Goal: Information Seeking & Learning: Learn about a topic

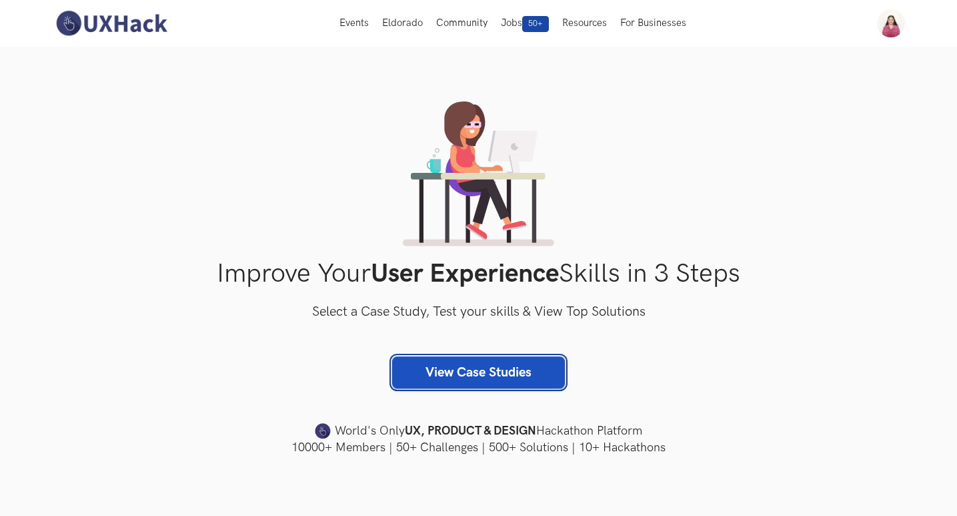
click at [474, 372] on link "View Case Studies" at bounding box center [478, 372] width 173 height 32
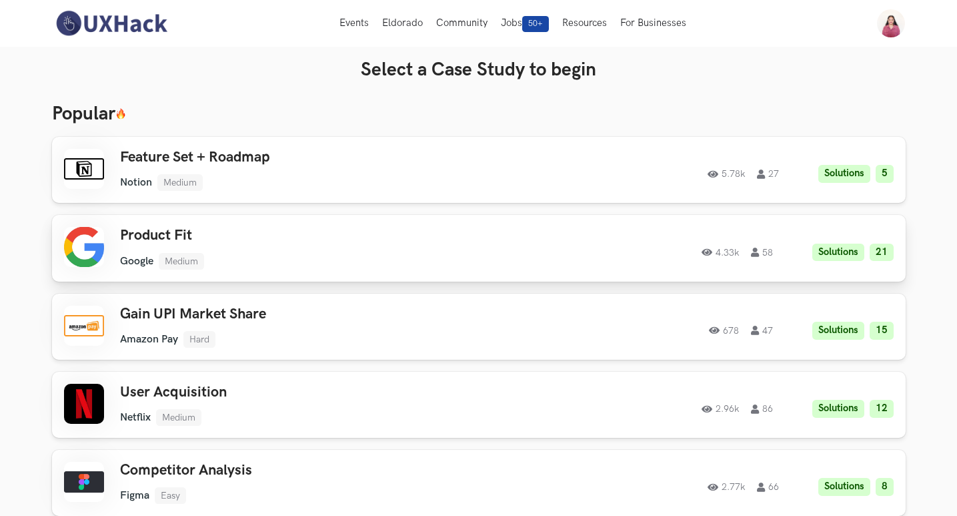
click at [152, 231] on h3 "Product Fit" at bounding box center [309, 235] width 379 height 17
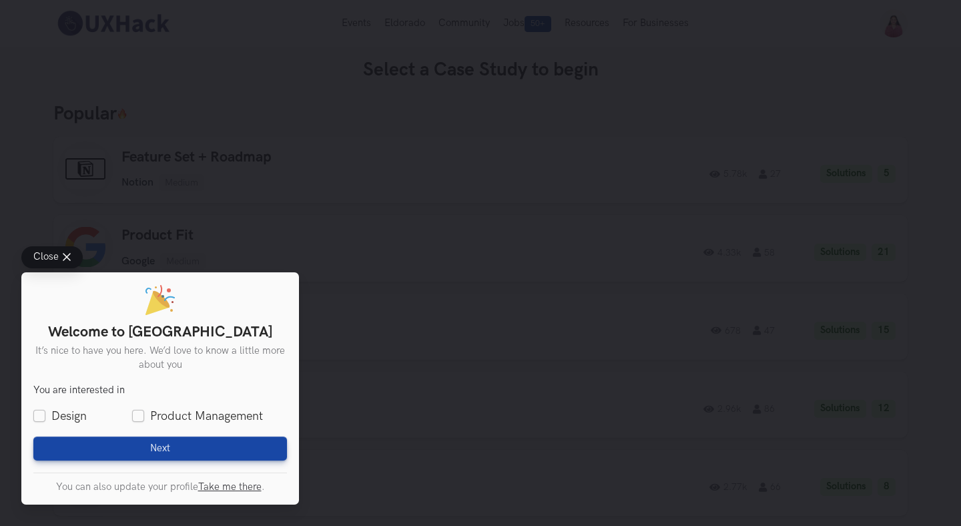
click at [71, 257] on button "Close" at bounding box center [51, 257] width 61 height 22
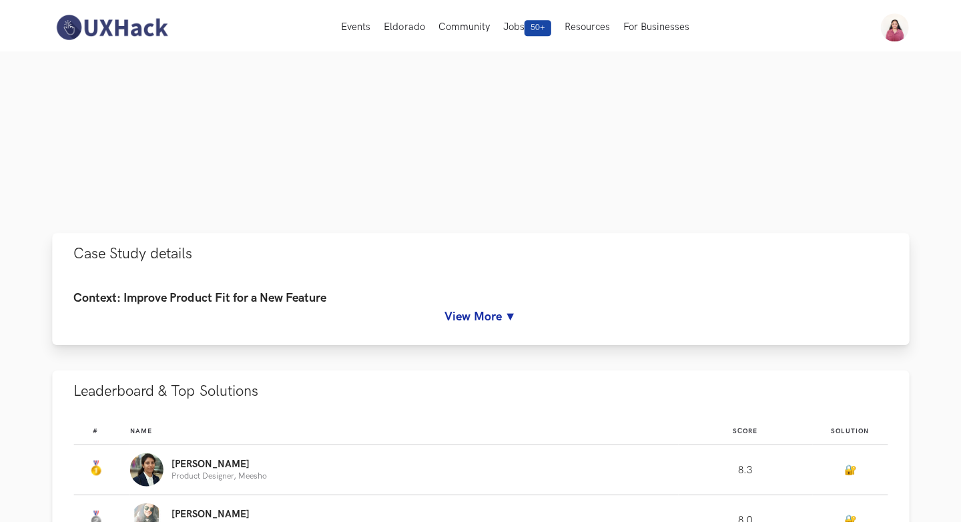
scroll to position [261, 0]
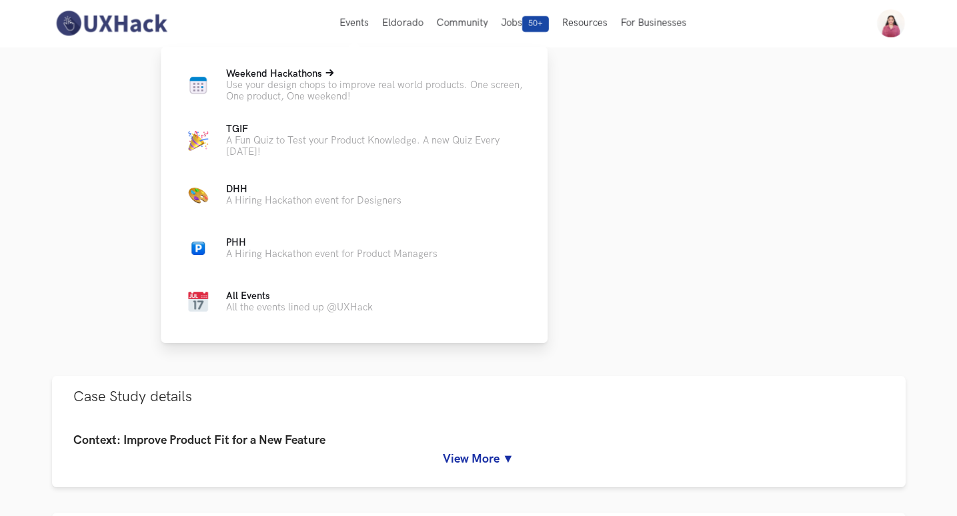
click at [321, 79] on span "Weekend Hackathons Live" at bounding box center [274, 73] width 96 height 11
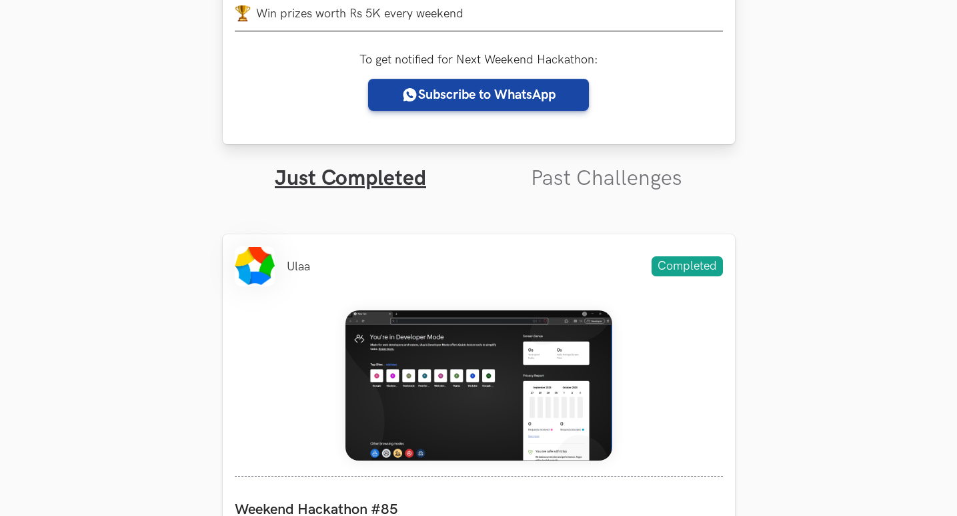
scroll to position [402, 0]
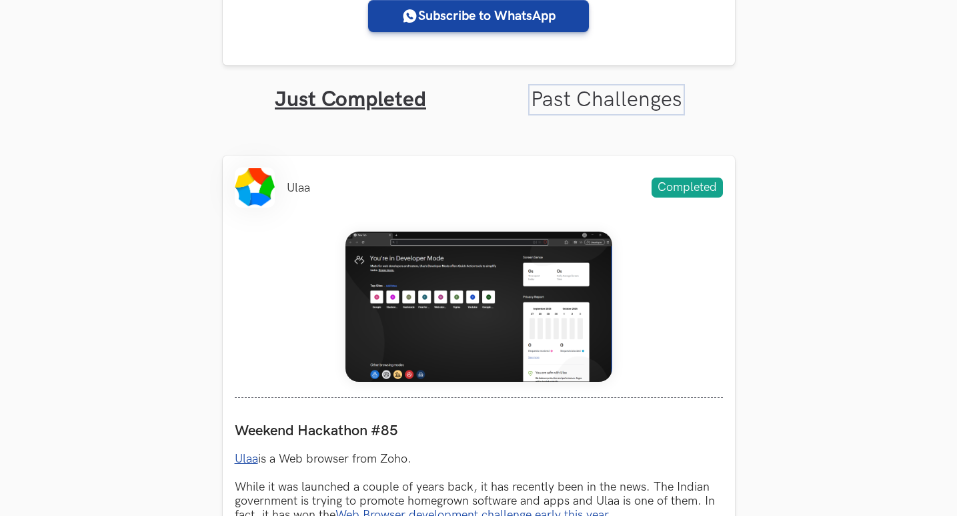
click at [629, 95] on link "Past Challenges" at bounding box center [606, 100] width 151 height 26
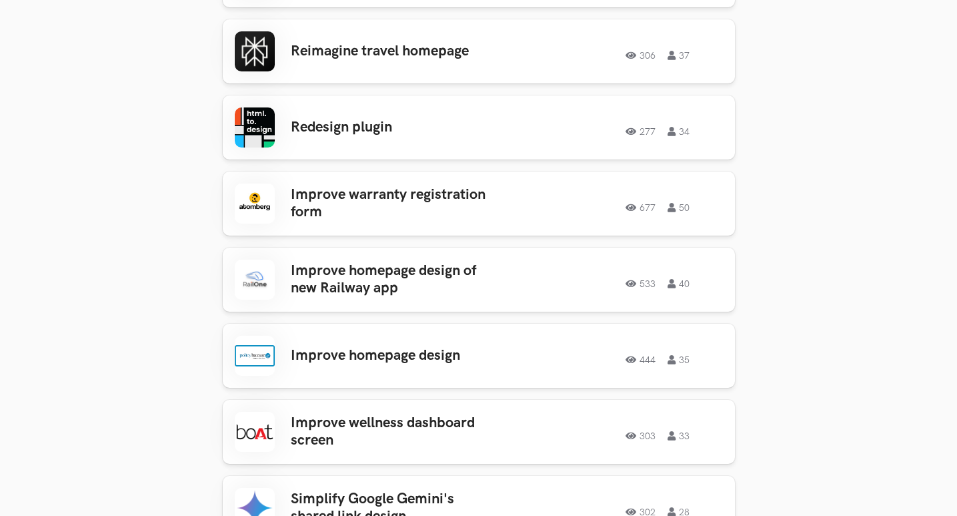
scroll to position [736, 0]
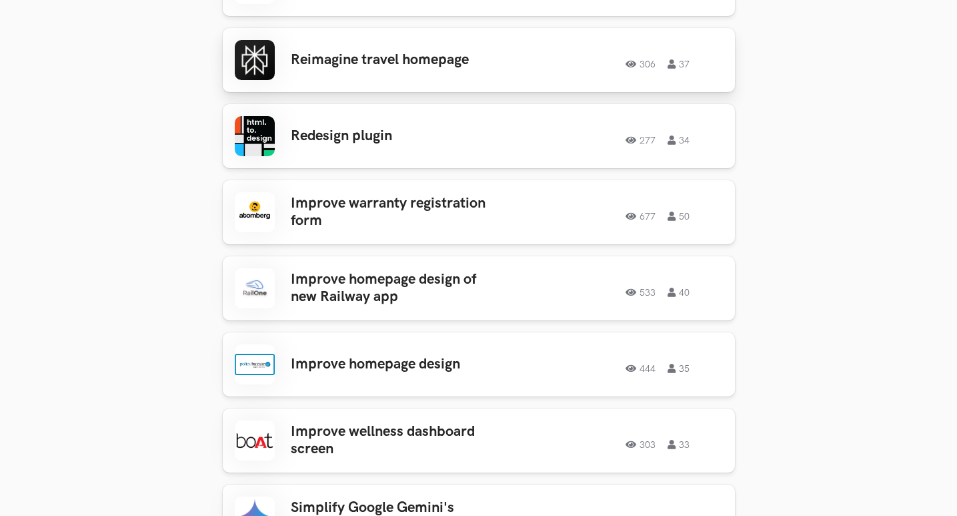
click at [419, 59] on h3 "Reimagine travel homepage" at bounding box center [395, 59] width 208 height 17
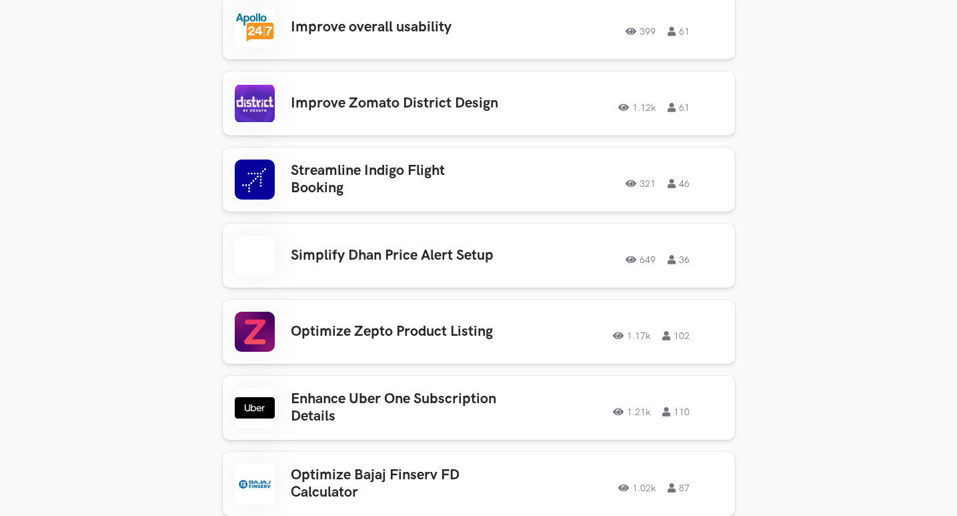
scroll to position [2611, 0]
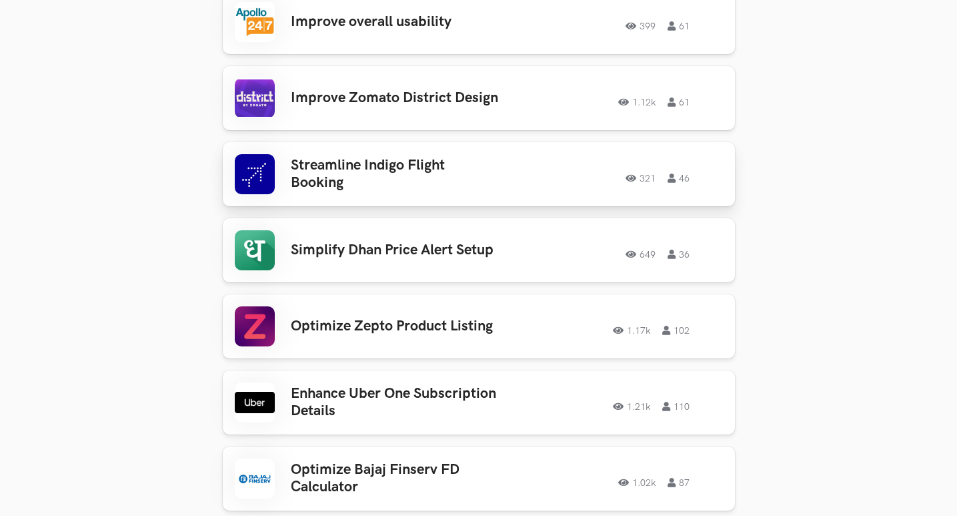
click at [412, 162] on h3 "Streamline Indigo Flight Booking" at bounding box center [395, 174] width 208 height 35
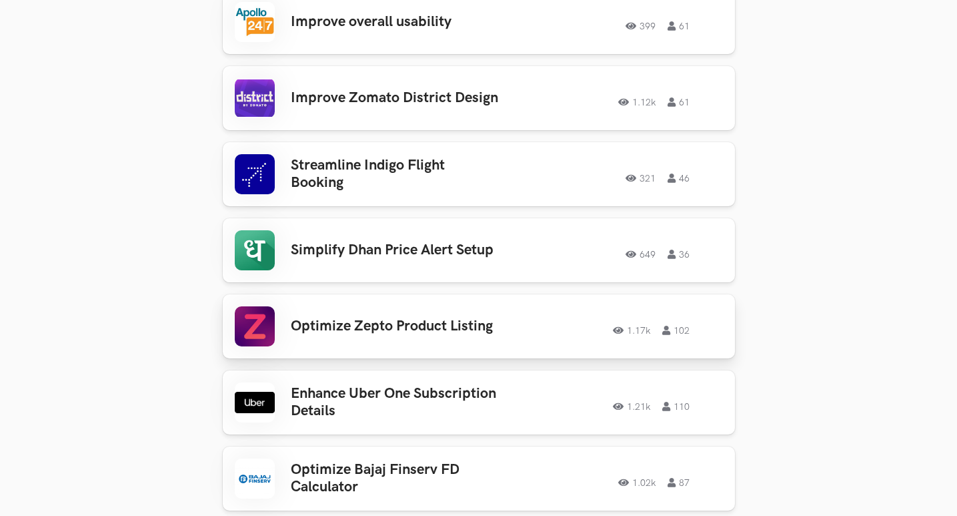
click at [437, 318] on h3 "Optimize Zepto Product Listing" at bounding box center [395, 326] width 208 height 17
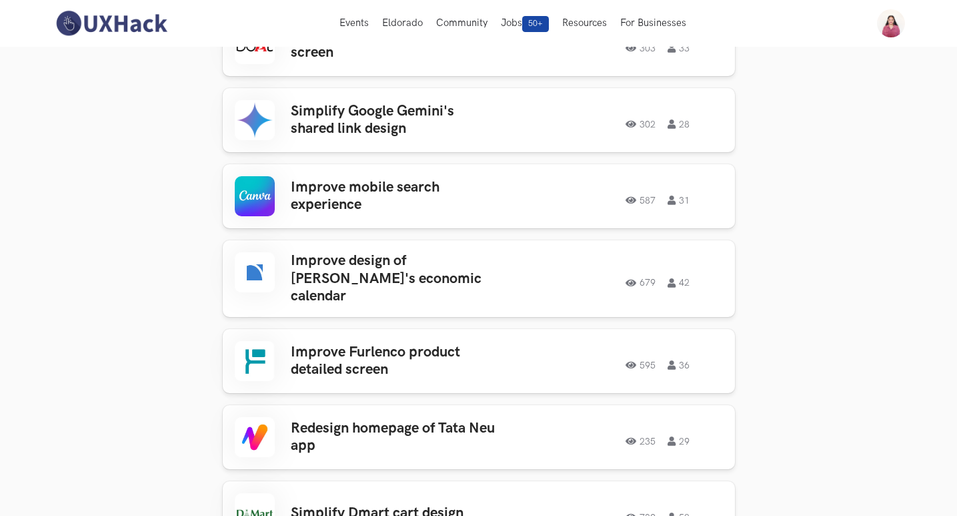
scroll to position [1129, 0]
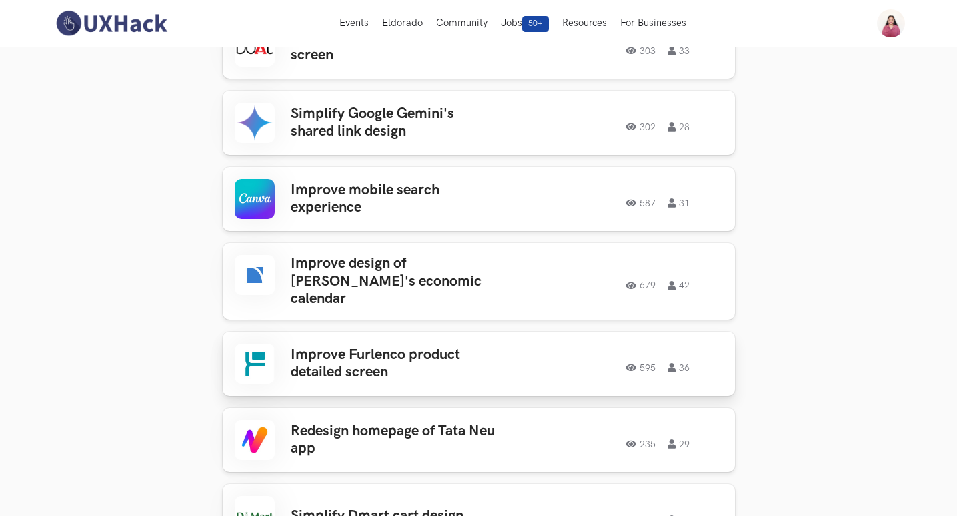
click at [470, 352] on h3 "Improve Furlenco product detailed screen" at bounding box center [395, 363] width 208 height 35
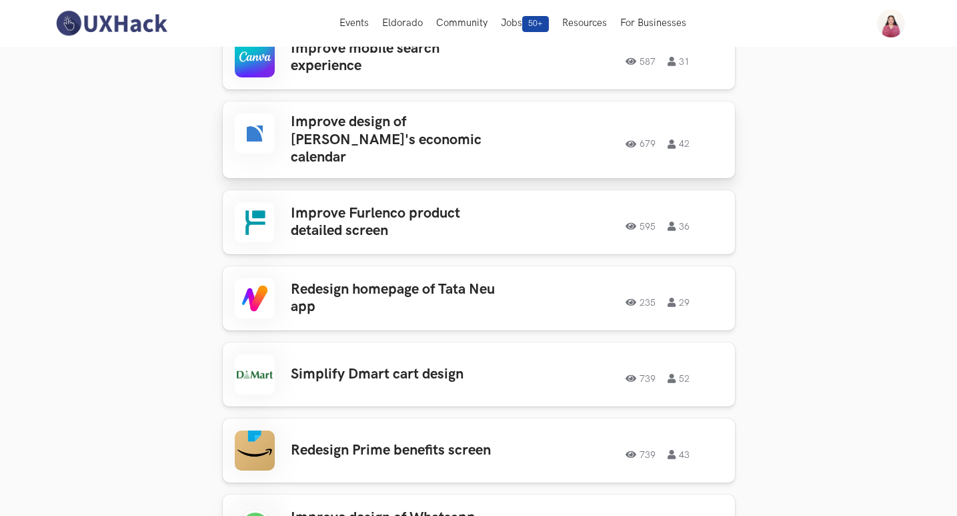
scroll to position [1310, 0]
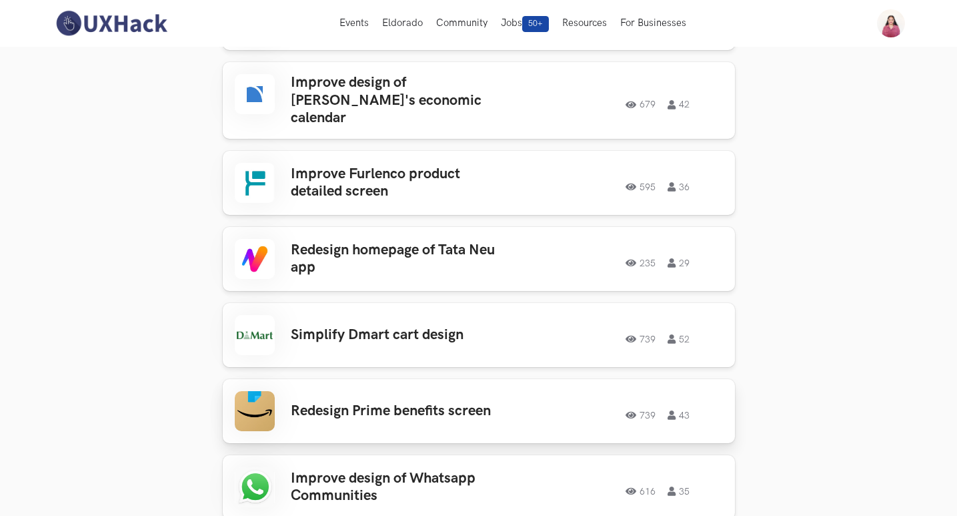
click at [457, 412] on div "Redesign Prime benefits screen 739 43 739 43" at bounding box center [479, 411] width 488 height 40
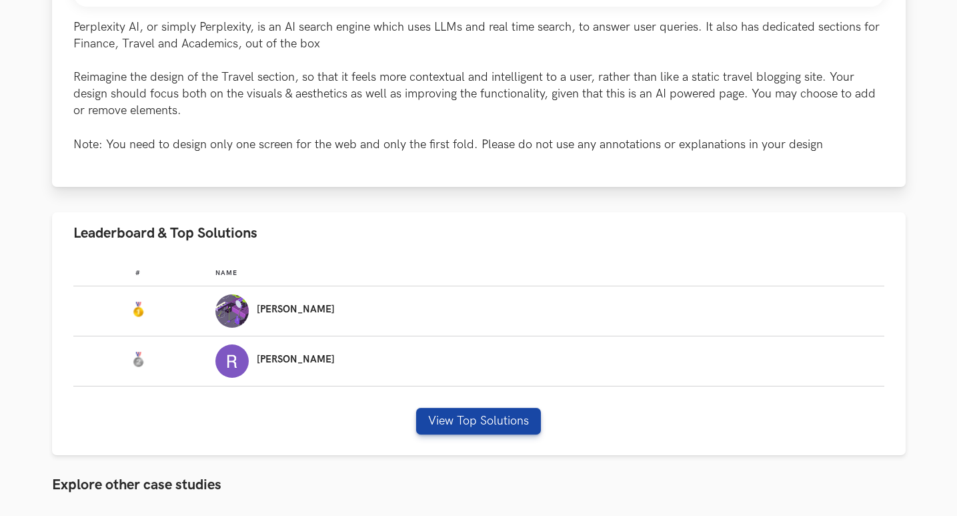
scroll to position [764, 0]
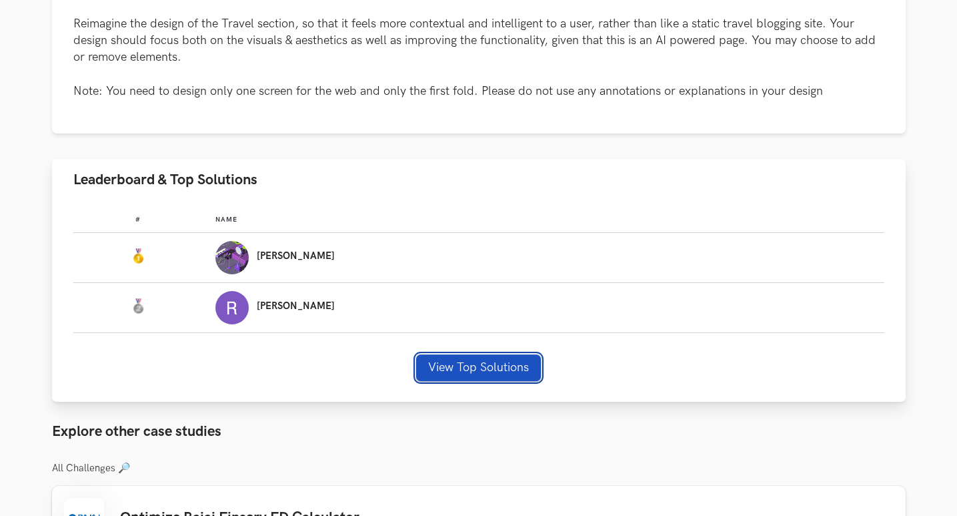
click at [516, 357] on button "View Top Solutions" at bounding box center [478, 367] width 125 height 27
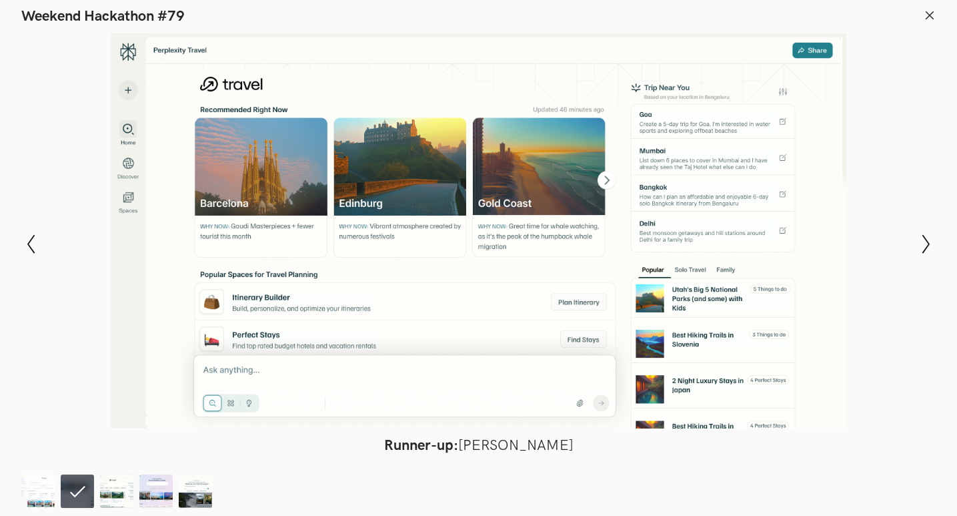
scroll to position [764, 1]
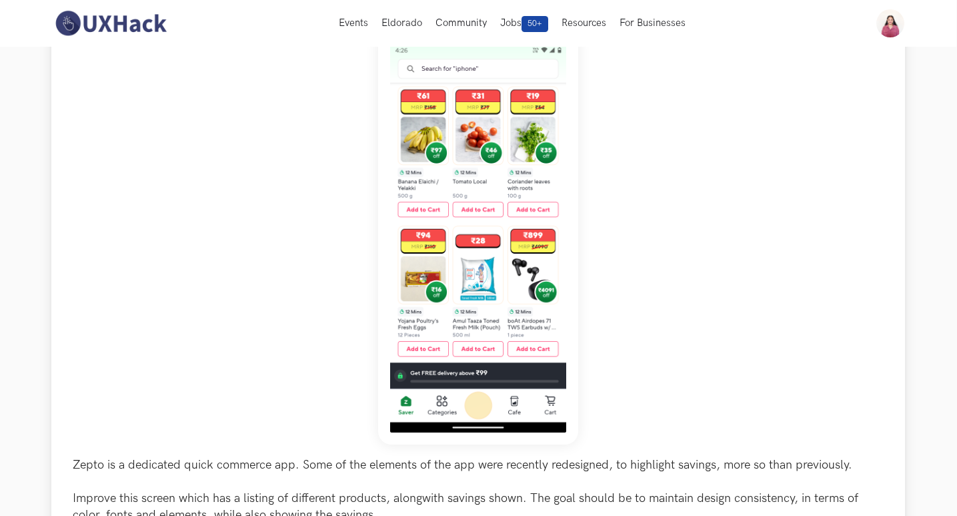
scroll to position [169, 1]
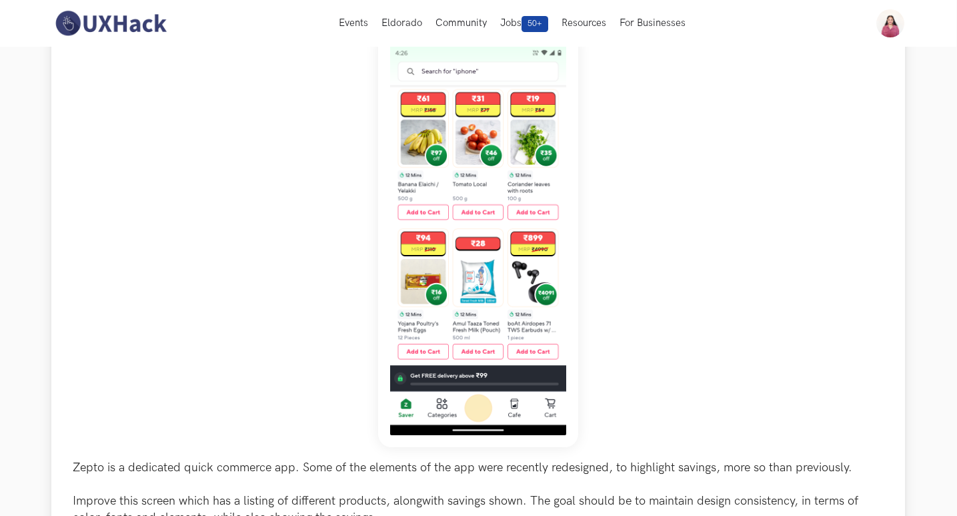
click at [433, 113] on img at bounding box center [478, 239] width 200 height 416
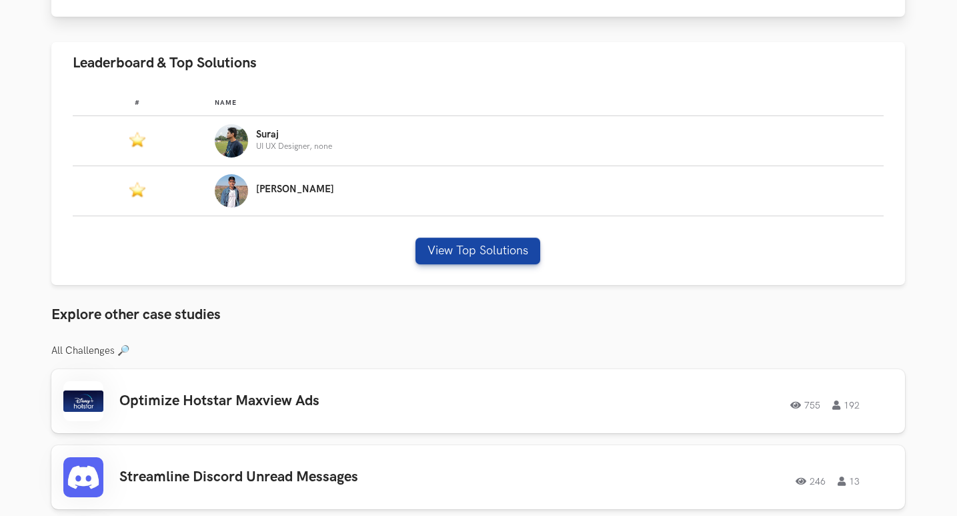
scroll to position [733, 1]
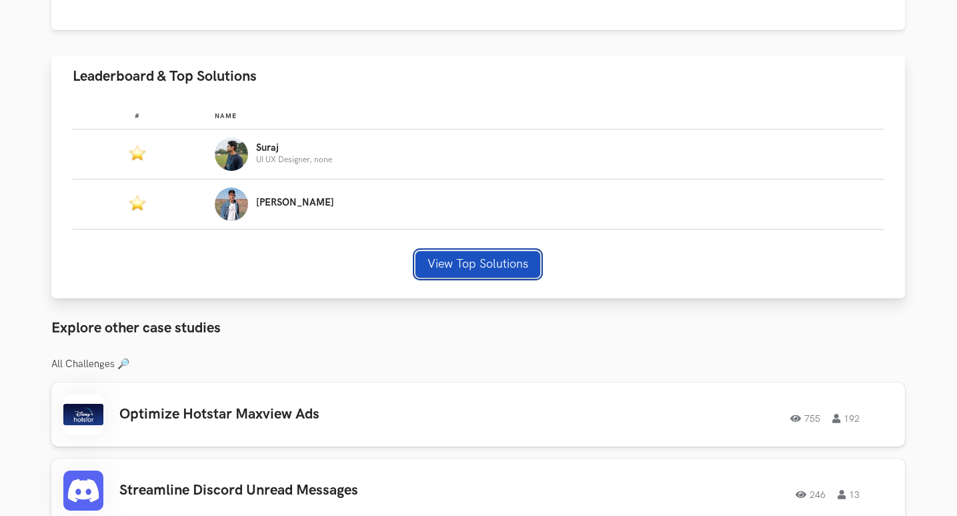
click at [520, 269] on button "View Top Solutions" at bounding box center [478, 264] width 125 height 27
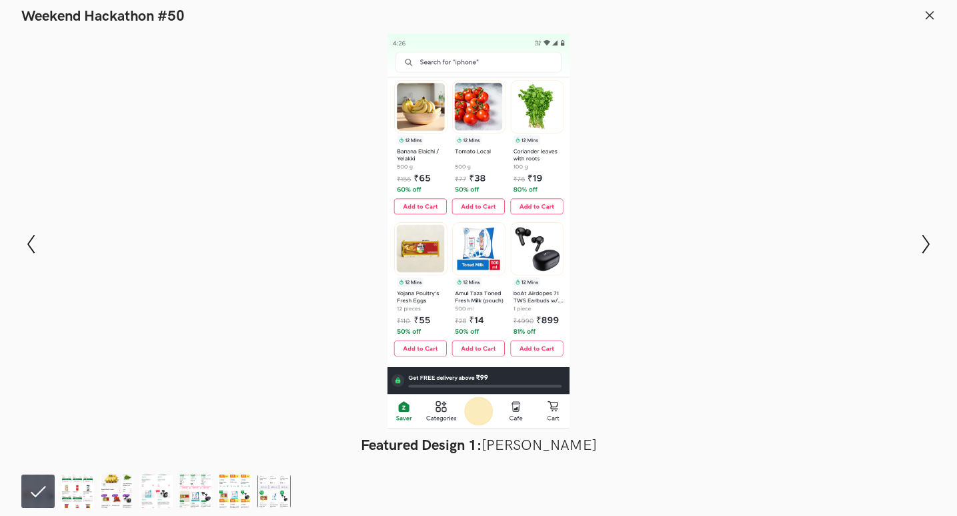
scroll to position [733, 0]
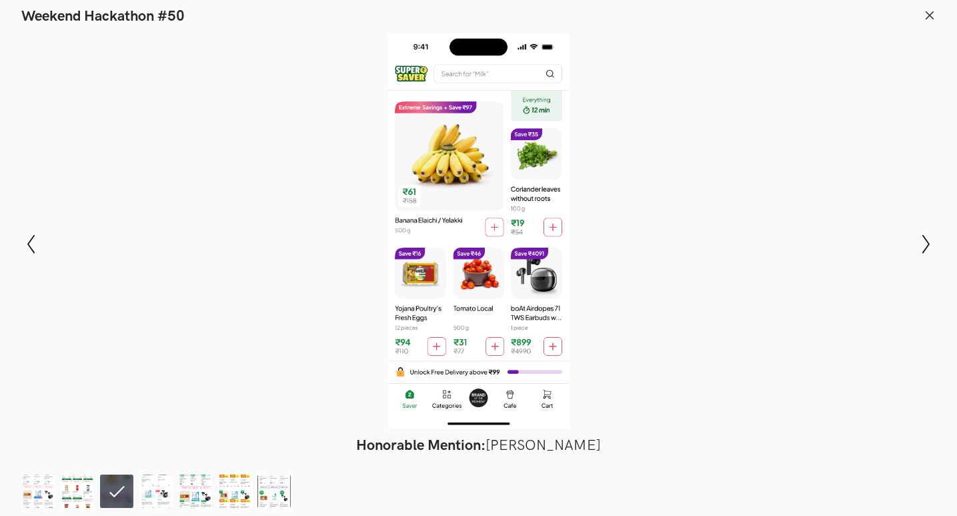
click at [926, 15] on icon at bounding box center [930, 15] width 12 height 12
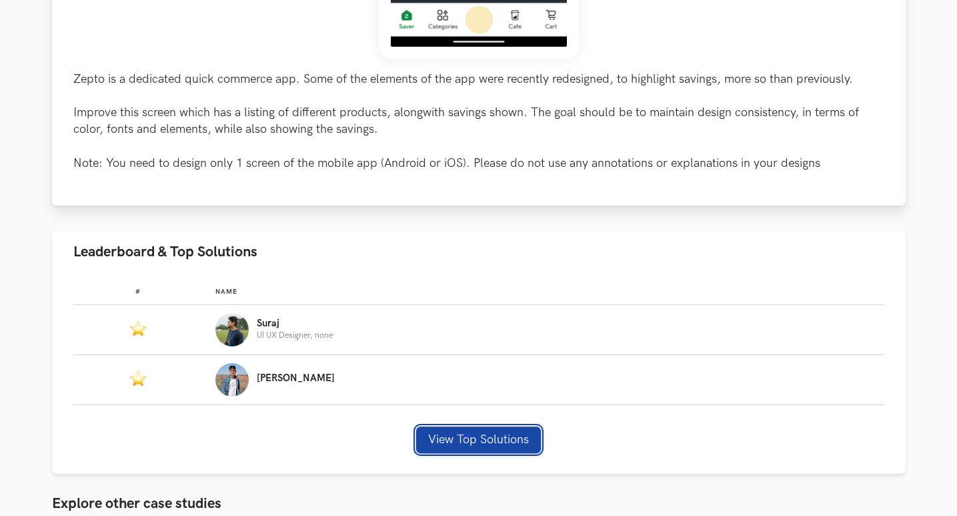
scroll to position [563, 0]
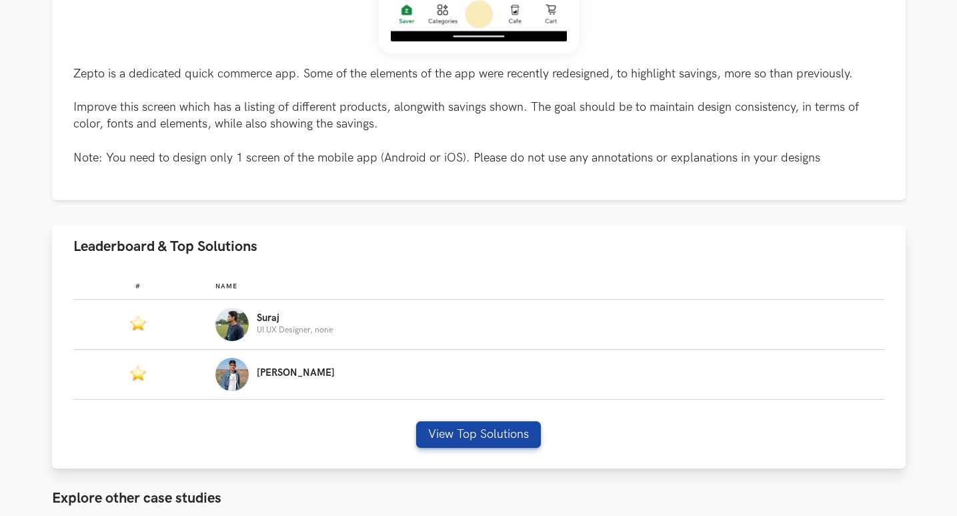
click at [458, 452] on div "# Name #: Name: Suraj UI UX Designer, none #: Name: ADARSH View Top Solutions" at bounding box center [479, 367] width 854 height 201
click at [457, 437] on button "View Top Solutions" at bounding box center [478, 434] width 125 height 27
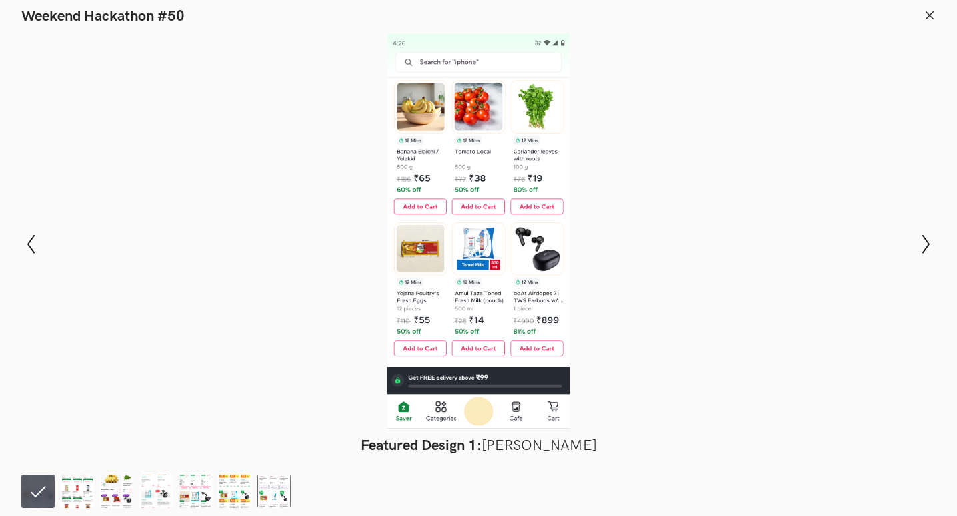
scroll to position [563, 1]
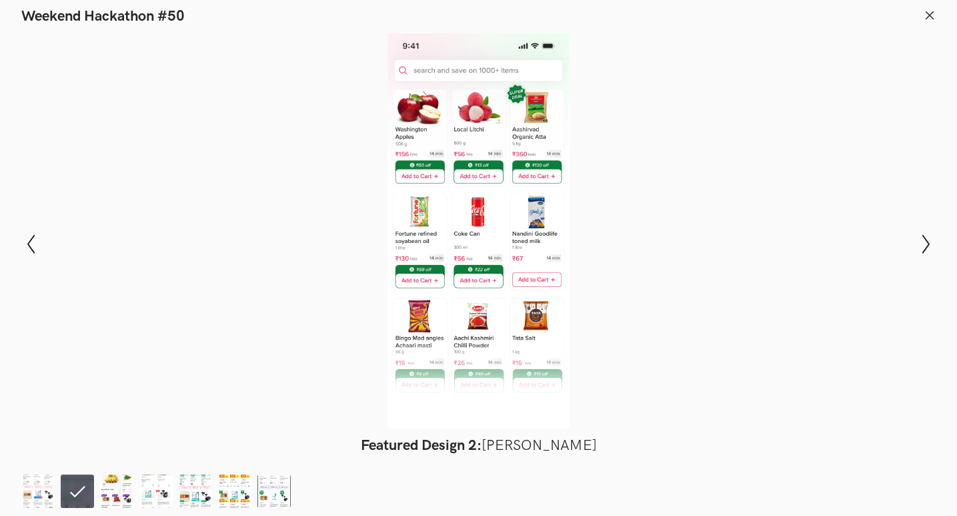
click at [919, 16] on header "Weekend Hackathon #50" at bounding box center [478, 12] width 957 height 25
click at [932, 8] on header "Weekend Hackathon #50" at bounding box center [478, 12] width 957 height 25
click at [928, 14] on line at bounding box center [930, 14] width 7 height 7
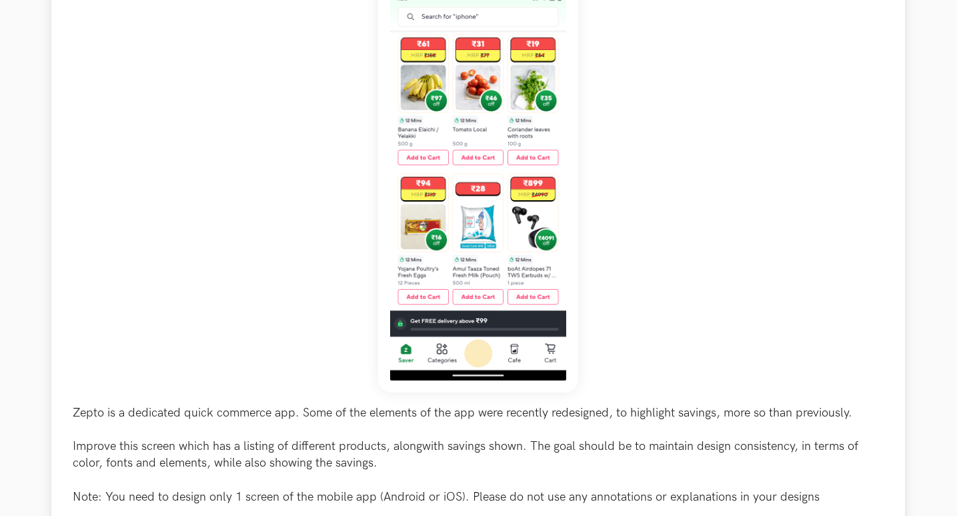
scroll to position [228, 1]
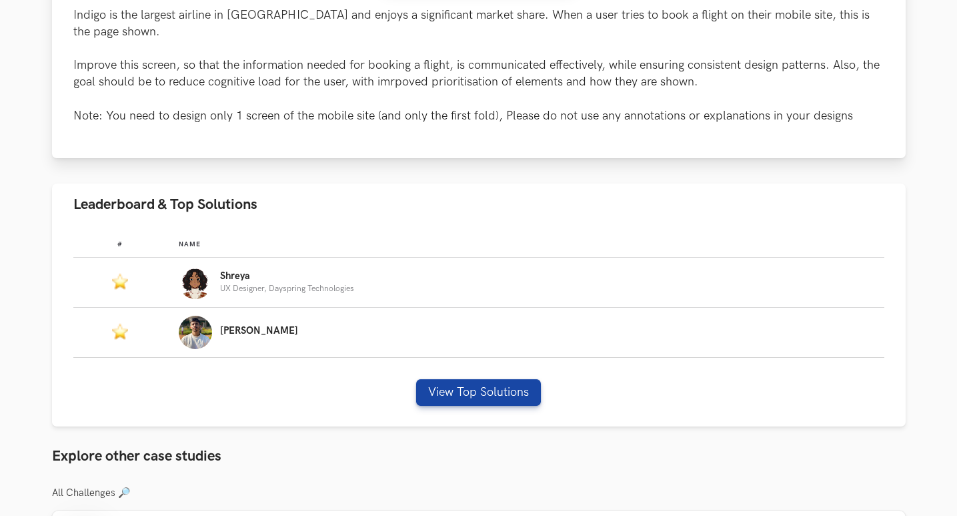
scroll to position [624, 0]
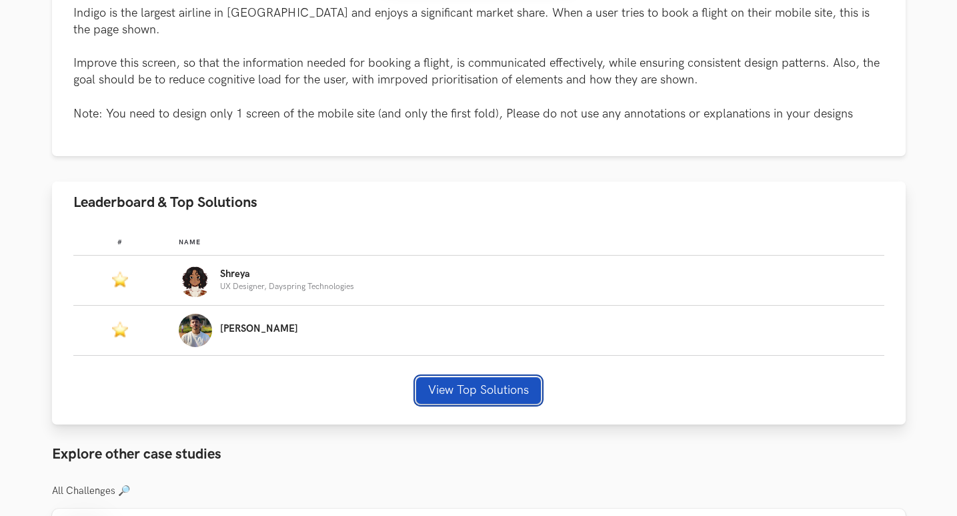
click at [508, 377] on button "View Top Solutions" at bounding box center [478, 390] width 125 height 27
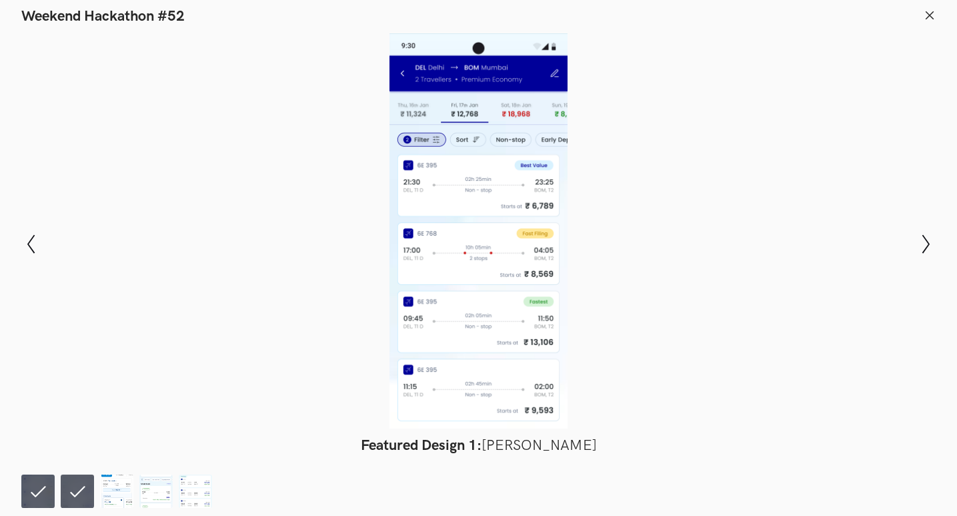
click at [931, 15] on icon at bounding box center [930, 15] width 12 height 12
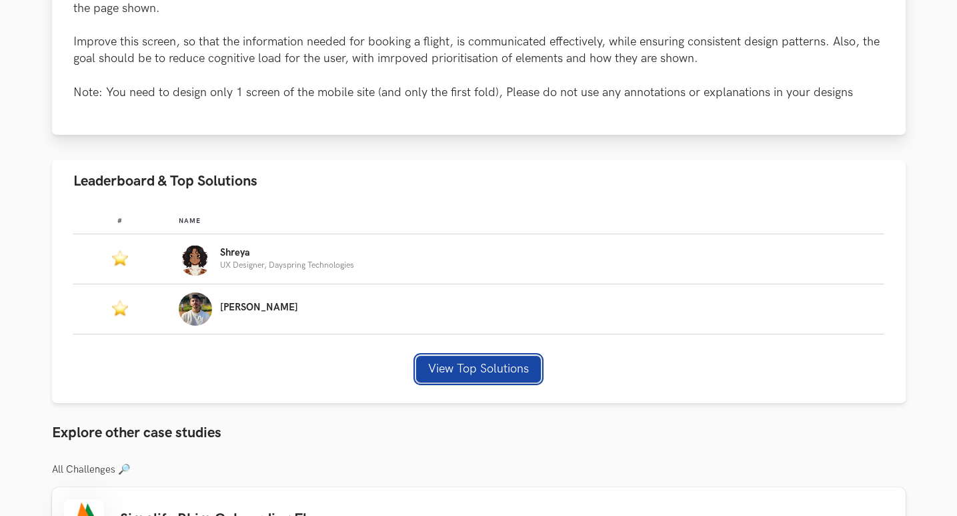
scroll to position [648, 0]
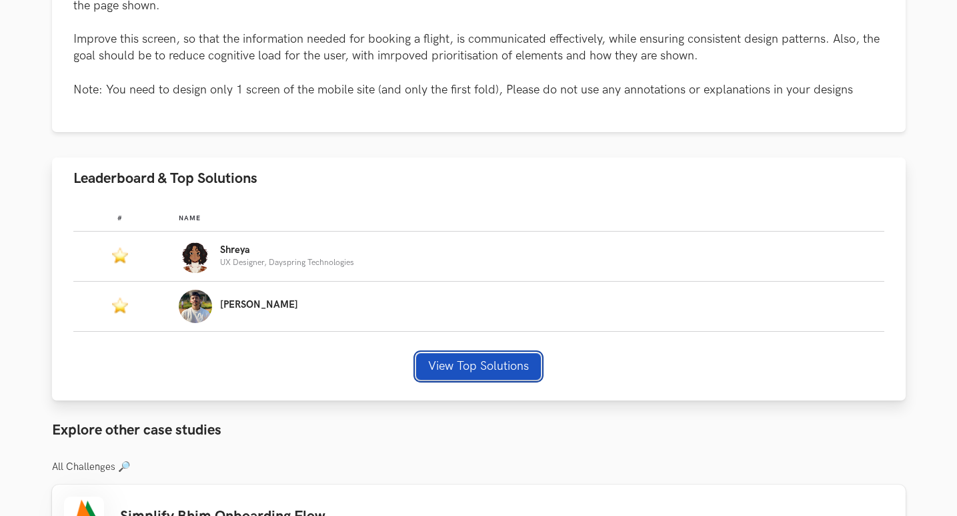
click at [460, 336] on div "# Name #: Name: Shreya UX Designer, Dayspring Technologies #: Name: Kumar View …" at bounding box center [479, 299] width 854 height 201
click at [460, 353] on button "View Top Solutions" at bounding box center [478, 366] width 125 height 27
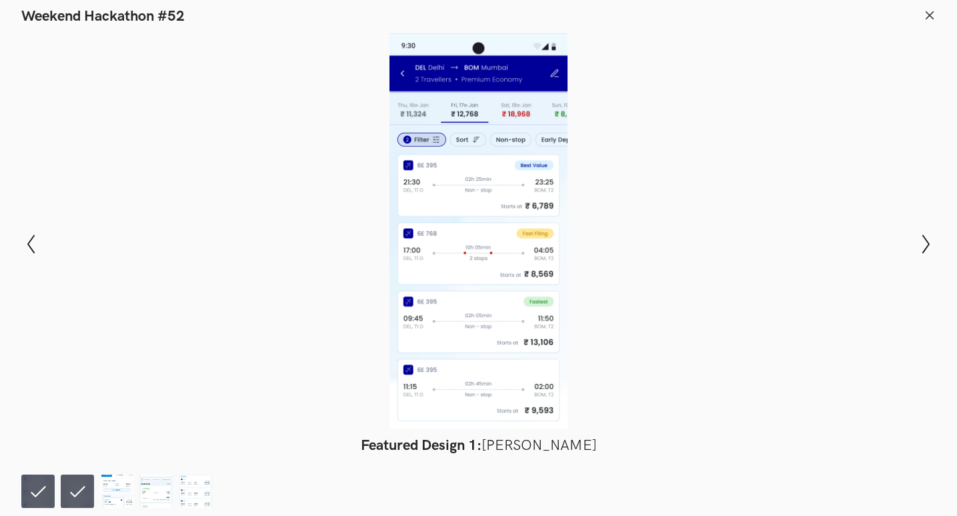
scroll to position [648, 1]
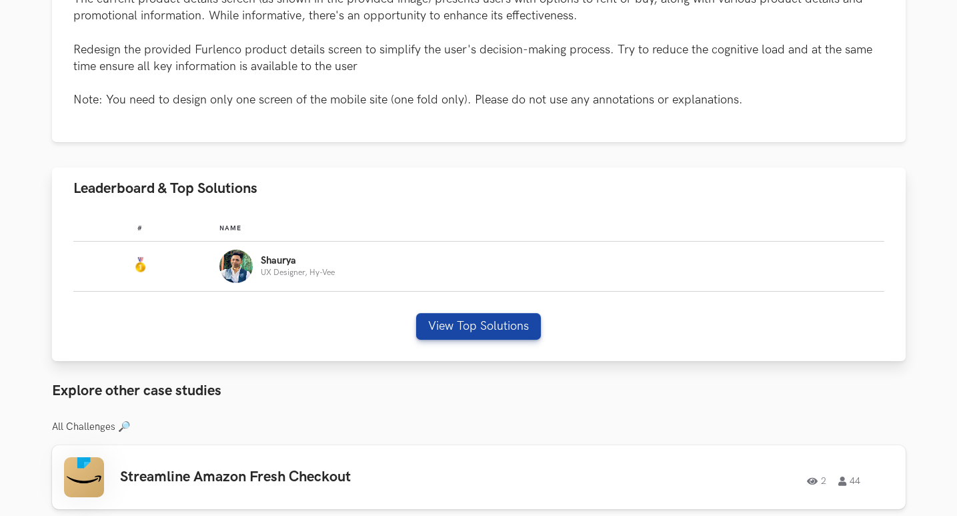
scroll to position [704, 0]
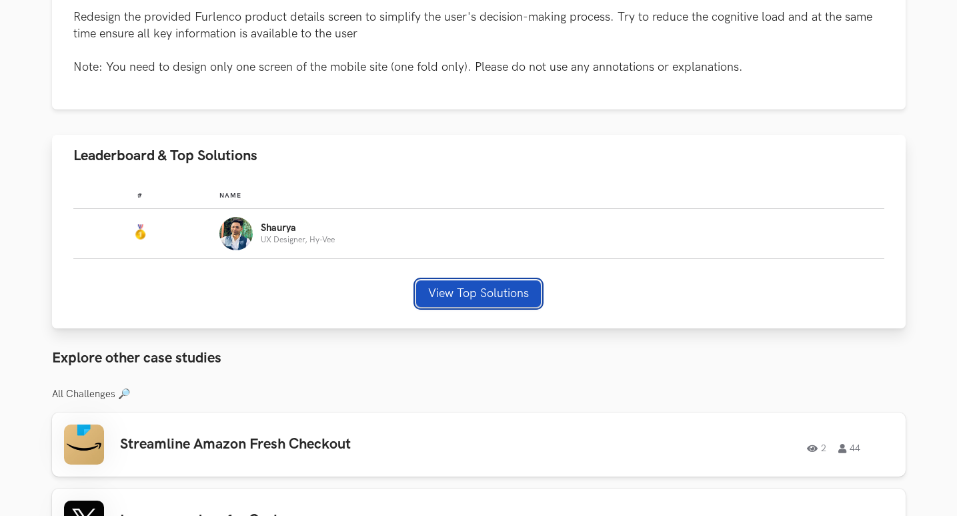
click at [456, 289] on button "View Top Solutions" at bounding box center [478, 293] width 125 height 27
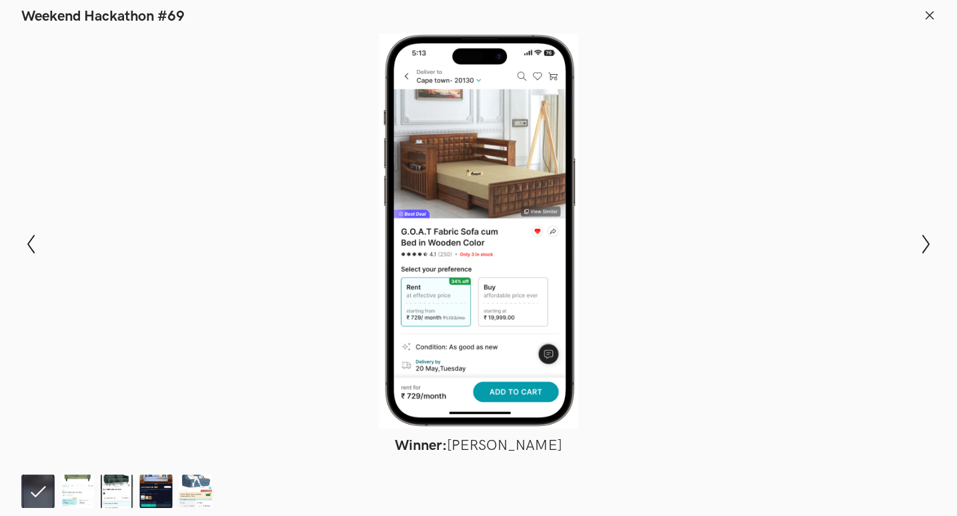
click at [933, 17] on line at bounding box center [930, 14] width 7 height 7
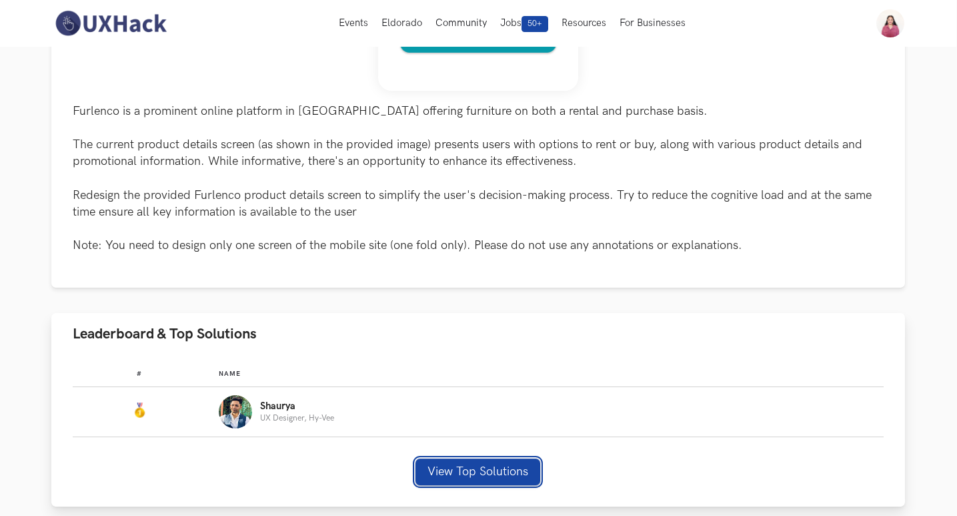
scroll to position [534, 1]
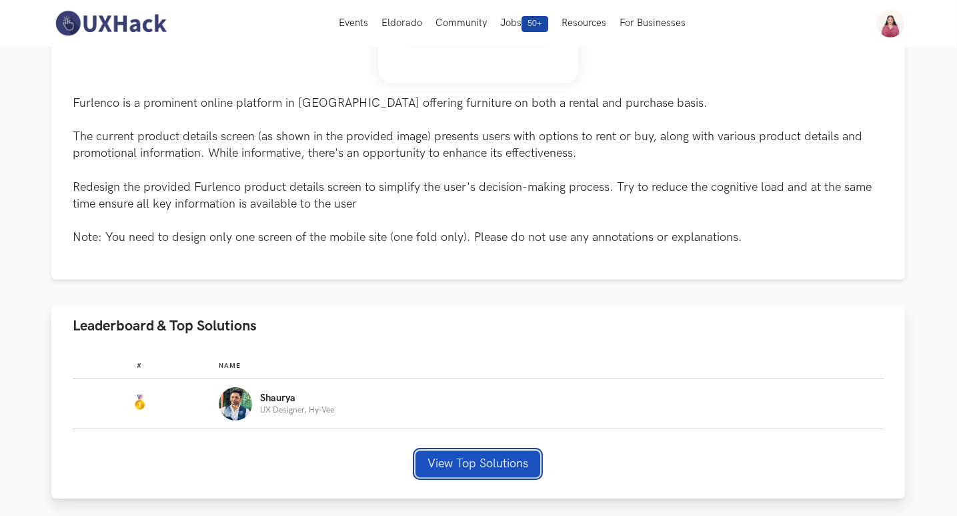
click at [496, 460] on button "View Top Solutions" at bounding box center [478, 463] width 125 height 27
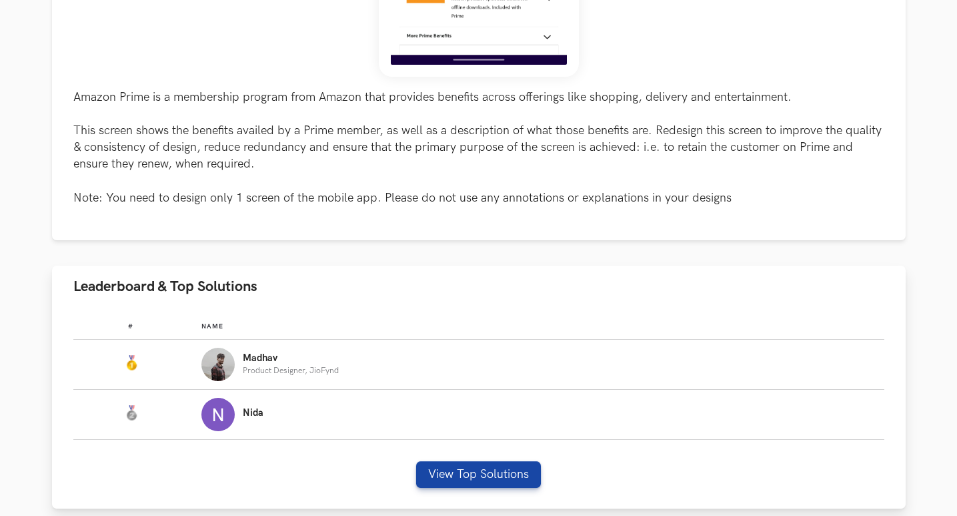
scroll to position [577, 0]
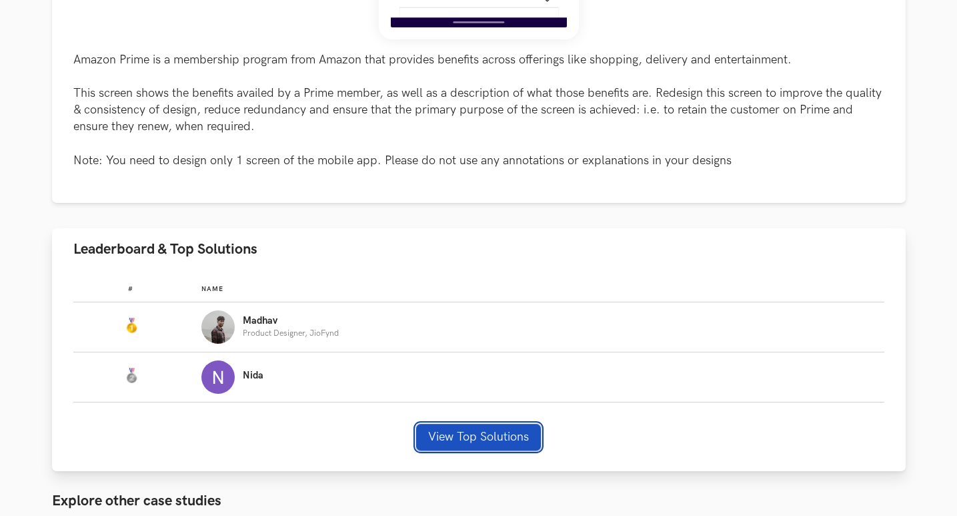
click at [438, 437] on button "View Top Solutions" at bounding box center [478, 437] width 125 height 27
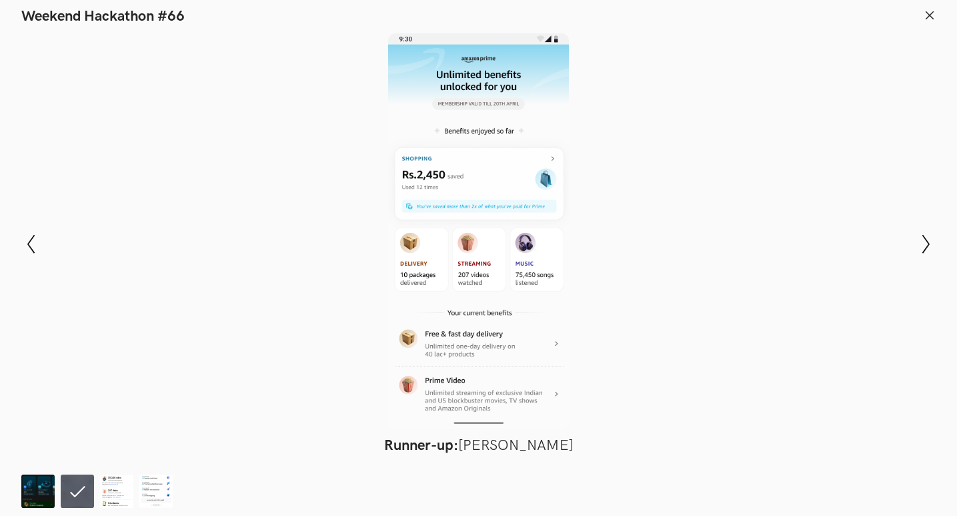
scroll to position [577, 1]
